Goal: Task Accomplishment & Management: Manage account settings

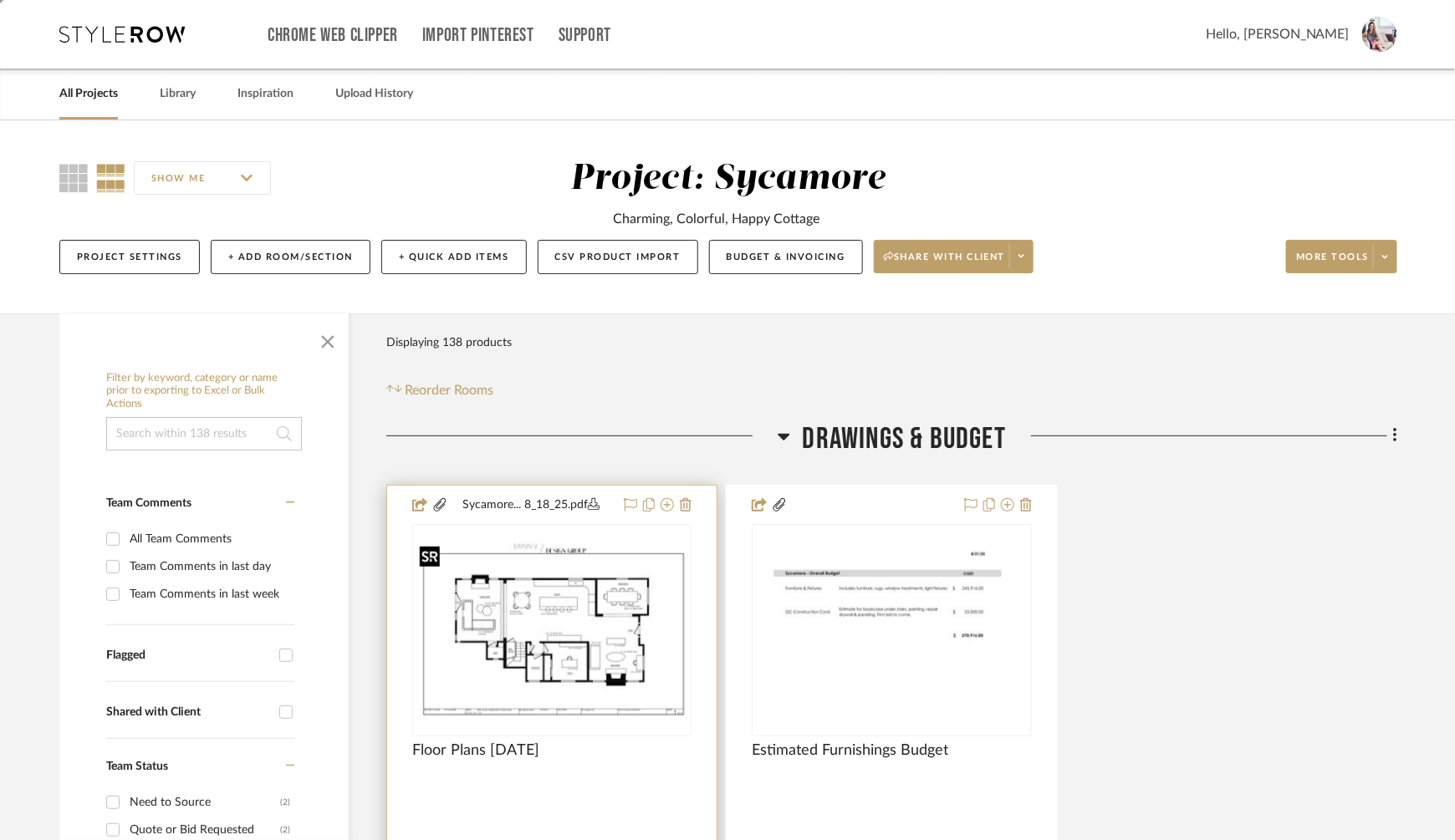
click at [571, 596] on img "0" at bounding box center [551, 629] width 276 height 178
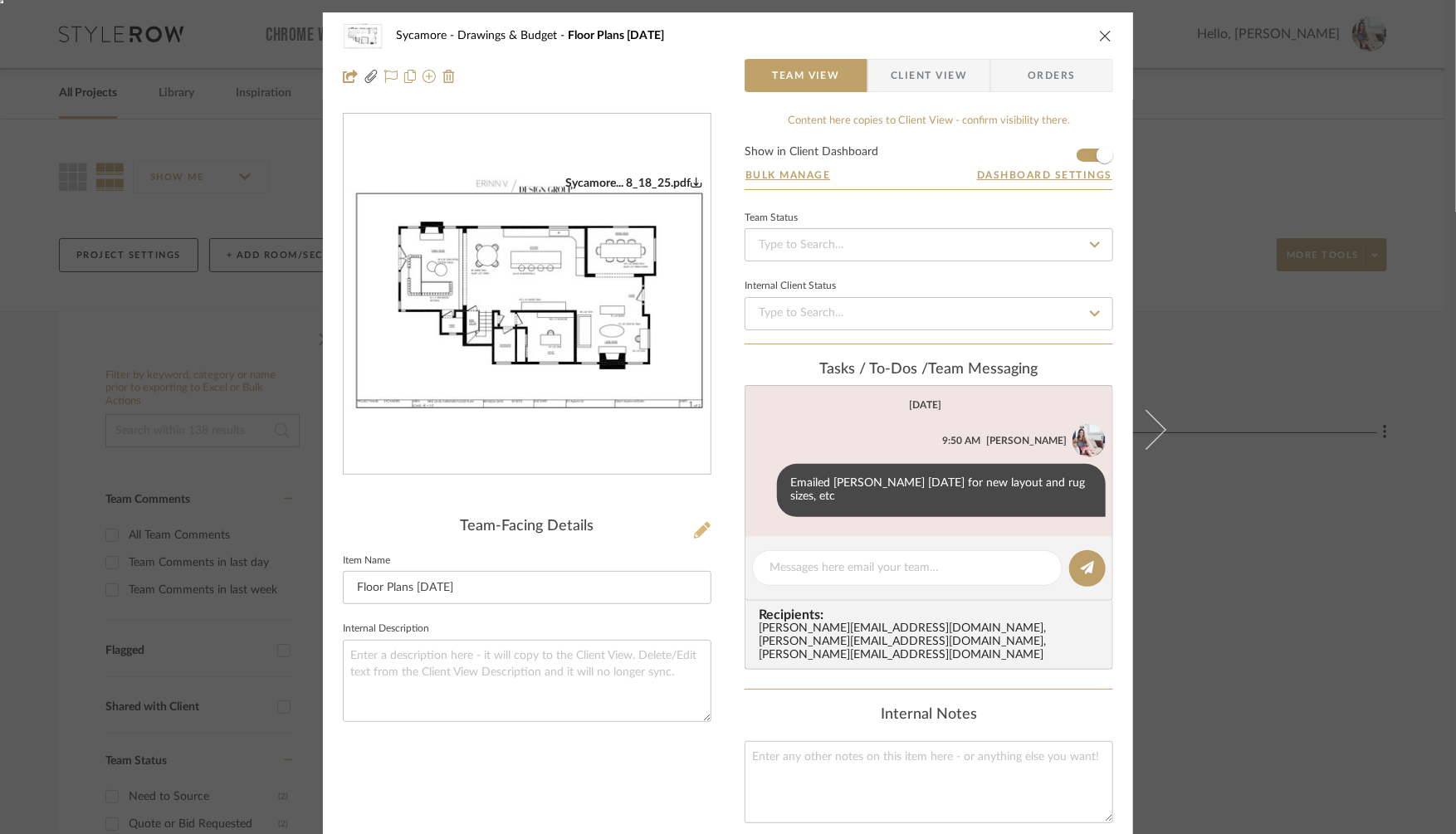
click at [699, 529] on icon at bounding box center [701, 530] width 16 height 16
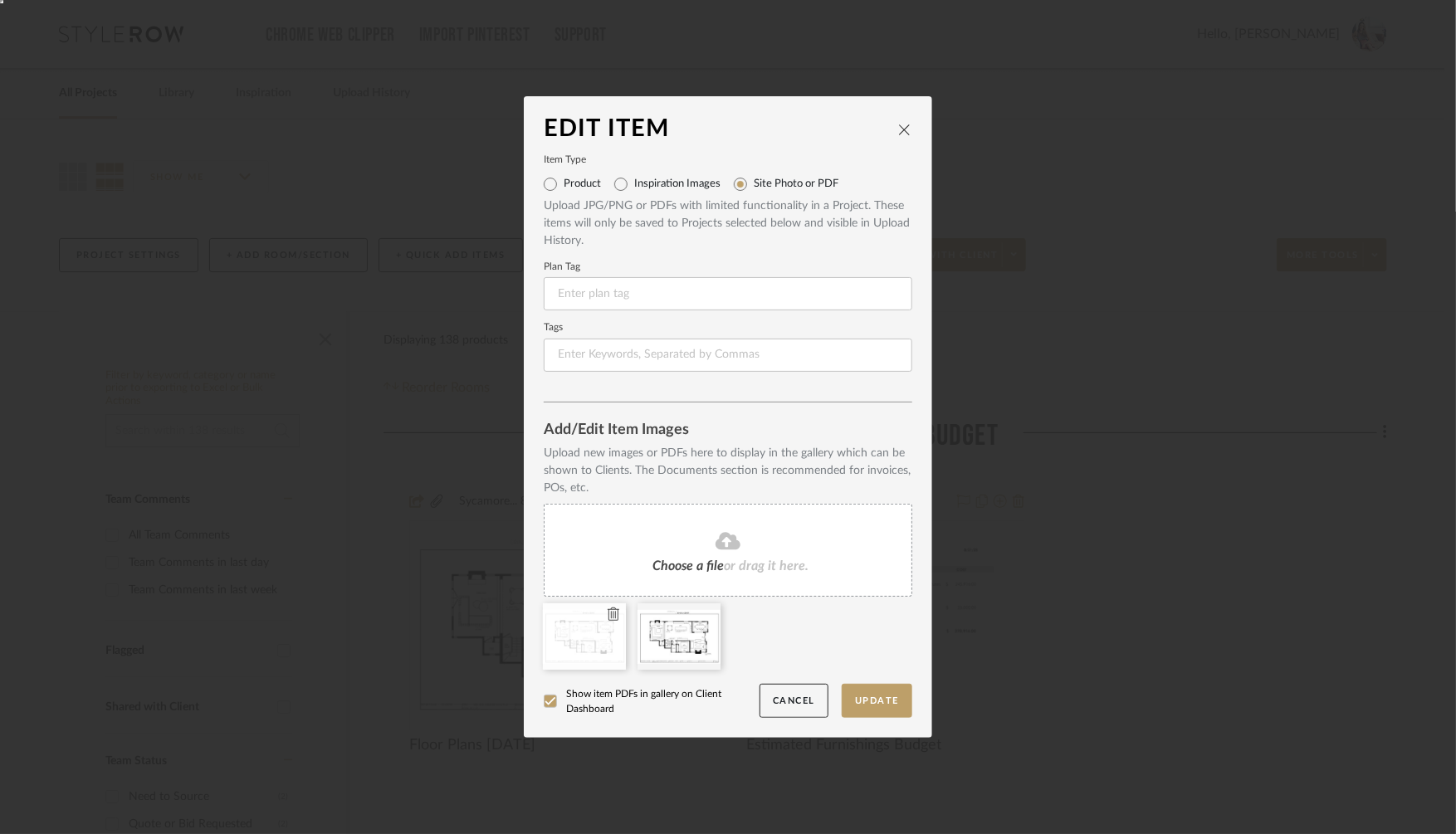
click at [609, 617] on icon at bounding box center [613, 614] width 11 height 13
click at [873, 705] on button "Update" at bounding box center [877, 701] width 71 height 34
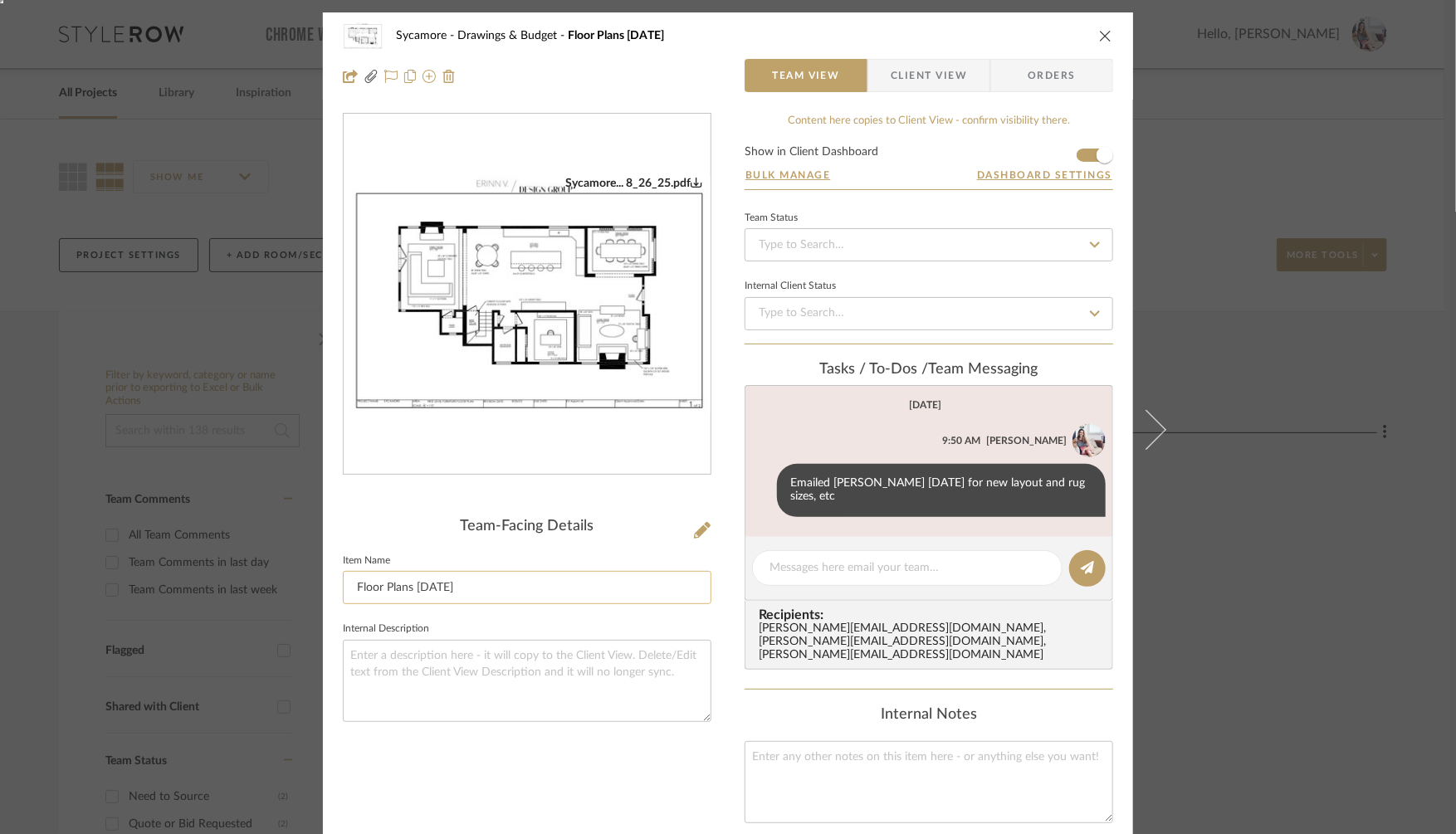
click at [432, 589] on input "Floor Plans [DATE]" at bounding box center [527, 588] width 369 height 33
type input "Floor Plans [DATE]"
click at [531, 675] on textarea at bounding box center [527, 681] width 369 height 82
click at [1274, 510] on div "Sycamore Drawings & Budget Floor Plans [DATE] Team View Client View Orders Syca…" at bounding box center [728, 417] width 1456 height 834
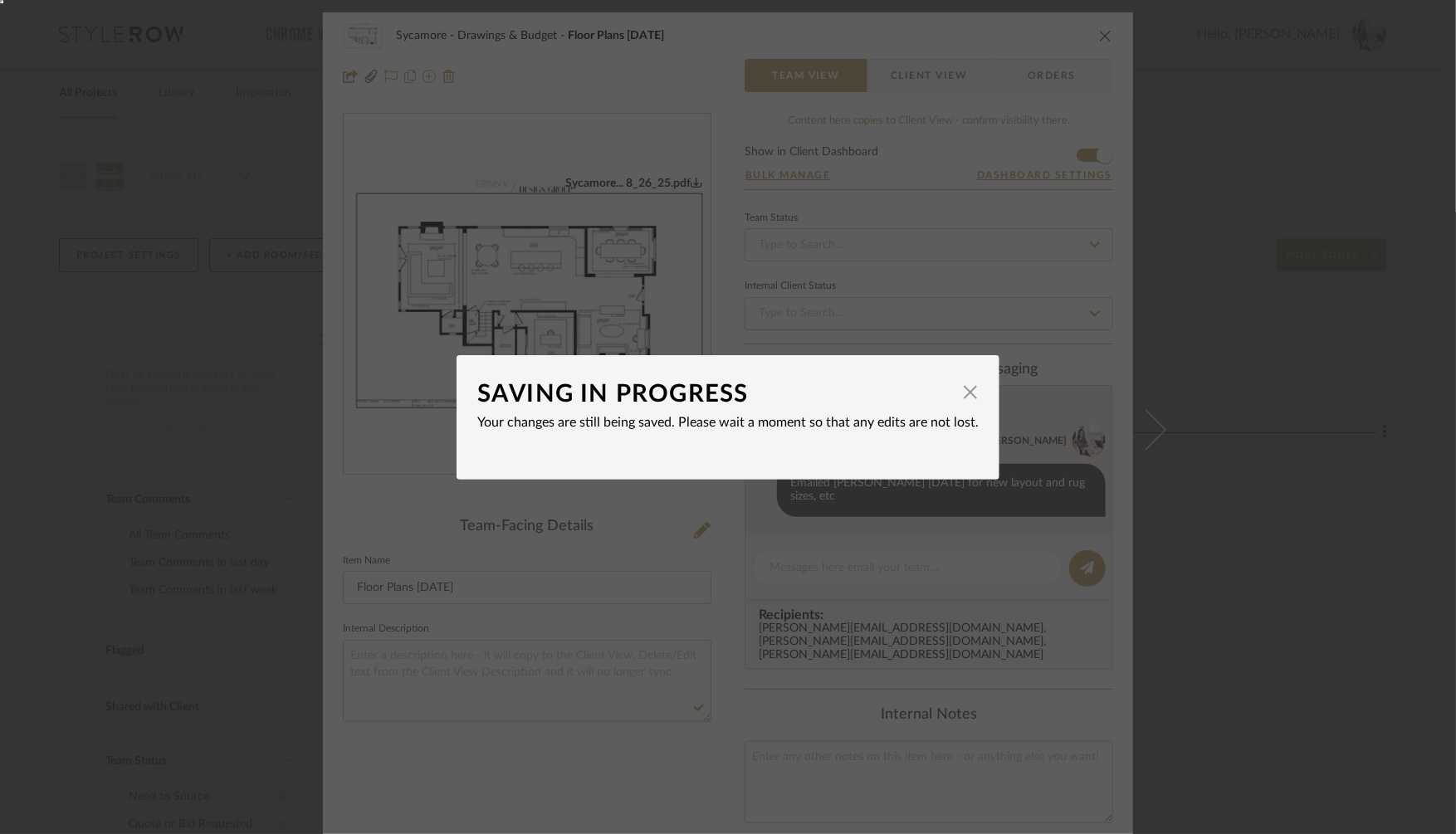
click at [1274, 510] on div "SAVING IN PROGRESS × Your changes are still being saved. Please wait a moment s…" at bounding box center [728, 417] width 1456 height 834
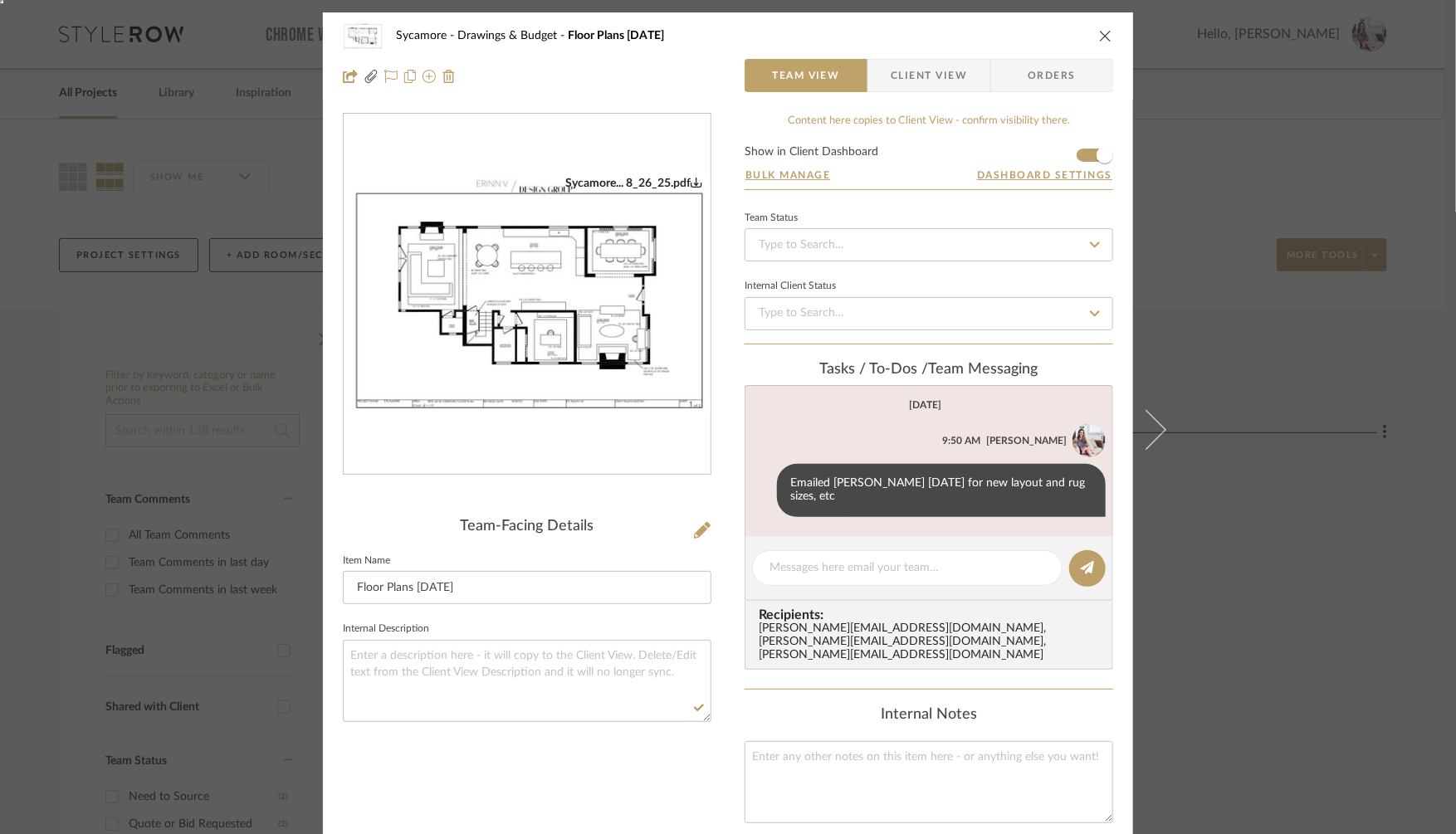
click at [1280, 529] on div "Sycamore Drawings & Budget Floor Plans [DATE] Team View Client View Orders Syca…" at bounding box center [728, 417] width 1456 height 834
